Goal: Task Accomplishment & Management: Manage account settings

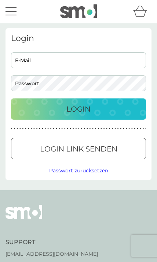
click at [92, 61] on input "E-Mail" at bounding box center [78, 60] width 135 height 16
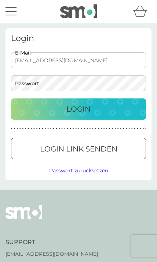
type input "[EMAIL_ADDRESS][DOMAIN_NAME]"
click at [78, 109] on button "Login" at bounding box center [78, 108] width 135 height 21
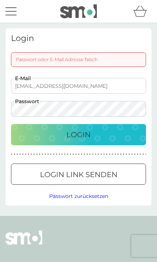
click at [96, 88] on input "bienie16@web.de" at bounding box center [78, 86] width 135 height 16
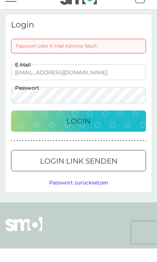
click at [91, 129] on div "Login" at bounding box center [78, 135] width 120 height 12
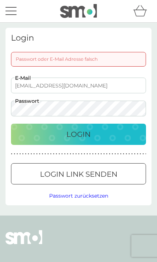
scroll to position [19, 0]
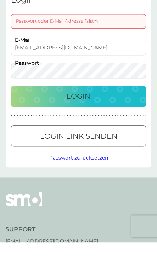
click at [110, 150] on p "Login Link senden" at bounding box center [78, 156] width 77 height 12
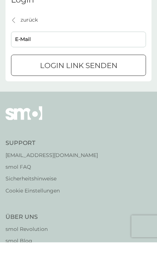
scroll to position [8, 0]
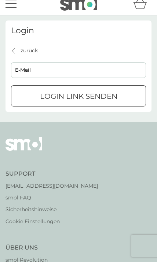
click at [97, 69] on input "E-Mail" at bounding box center [78, 70] width 135 height 16
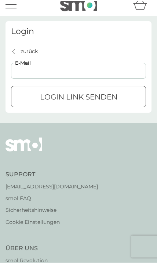
scroll to position [0, 0]
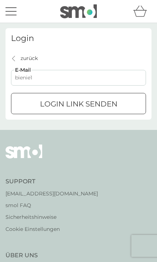
type input "bienie16"
click at [78, 103] on button "Login Link senden" at bounding box center [78, 103] width 135 height 21
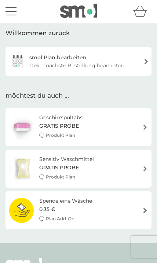
click at [33, 61] on div "Deine nächste Bestellung bearbeiten" at bounding box center [76, 65] width 95 height 8
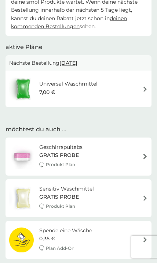
scroll to position [67, 0]
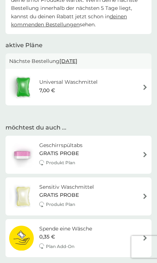
click at [142, 86] on img at bounding box center [144, 87] width 5 height 5
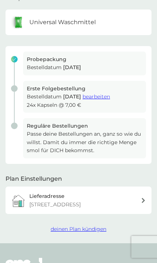
scroll to position [79, 0]
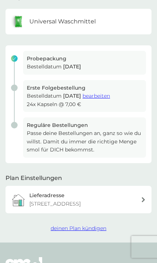
click at [64, 228] on span "deinen Plan kündigen" at bounding box center [79, 228] width 56 height 7
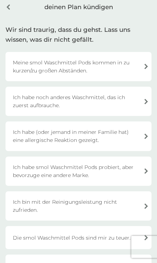
scroll to position [30, 0]
click at [133, 208] on div "Ich bin mit der Reinigungsleistung nicht zufrieden." at bounding box center [78, 205] width 146 height 29
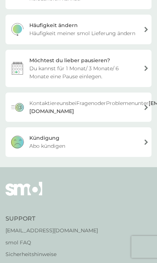
scroll to position [164, 0]
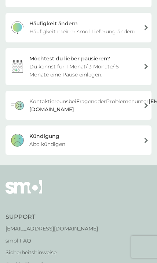
click at [141, 140] on div "Kündigung Abo kündigen" at bounding box center [78, 140] width 146 height 29
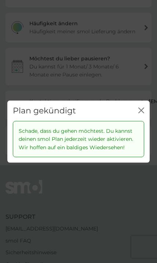
click at [143, 113] on icon "Schließen" at bounding box center [141, 110] width 6 height 6
